Goal: Use online tool/utility: Utilize a website feature to perform a specific function

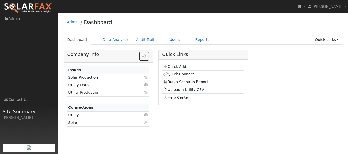
click at [166, 38] on link "Users" at bounding box center [175, 40] width 18 height 10
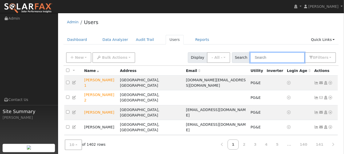
click at [268, 58] on input "text" at bounding box center [277, 57] width 55 height 11
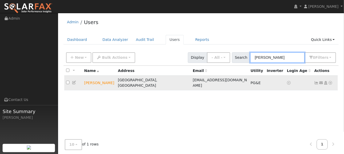
type input "clancy"
click at [330, 81] on icon at bounding box center [331, 83] width 5 height 4
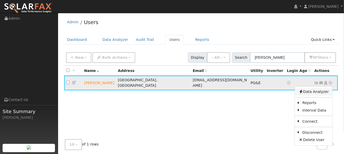
click at [321, 88] on link "Data Analyzer" at bounding box center [313, 91] width 37 height 7
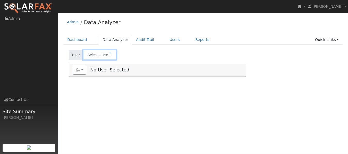
type input "[PERSON_NAME]"
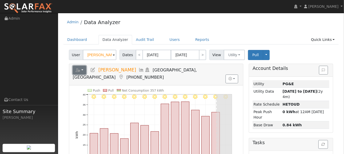
click at [77, 69] on icon "button" at bounding box center [78, 70] width 5 height 4
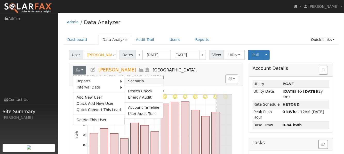
click at [125, 82] on link "Scenario" at bounding box center [144, 81] width 38 height 6
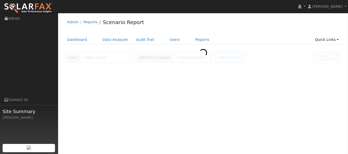
type input "[PERSON_NAME]"
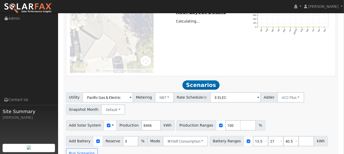
scroll to position [344, 0]
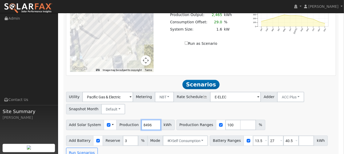
click at [146, 120] on input "8496" at bounding box center [151, 125] width 19 height 10
type input "8"
type input "14782"
click at [125, 135] on input "3" at bounding box center [130, 140] width 15 height 10
type input "10"
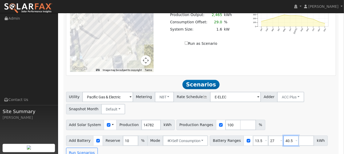
click at [284, 135] on input "40.5" at bounding box center [291, 140] width 15 height 10
type input "4"
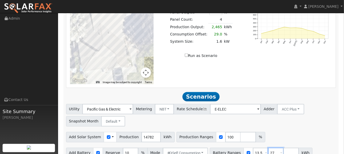
click at [269, 147] on input "27" at bounding box center [275, 152] width 15 height 10
type input "2"
click at [299, 147] on button "Run Scenarios" at bounding box center [315, 152] width 32 height 10
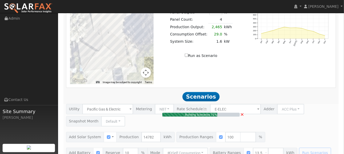
type input "9.9"
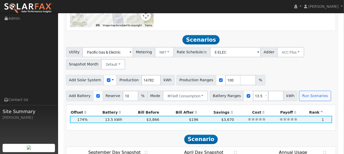
scroll to position [399, 0]
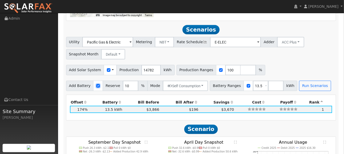
click at [96, 84] on input "checkbox" at bounding box center [98, 86] width 4 height 4
checkbox input "false"
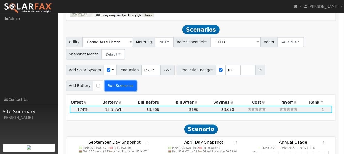
click at [123, 81] on button "Run Scenarios" at bounding box center [121, 86] width 32 height 10
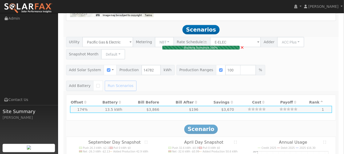
type input "$10,347"
